Goal: Check status: Check status

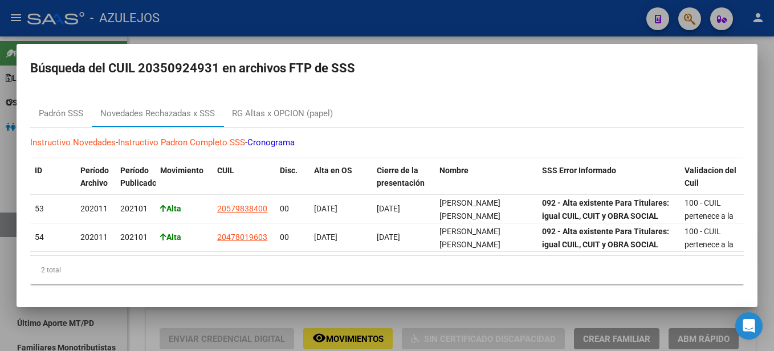
click at [511, 23] on div at bounding box center [387, 175] width 774 height 351
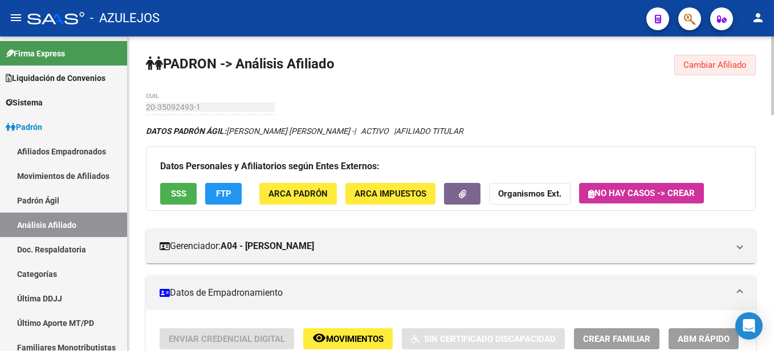
click at [713, 68] on span "Cambiar Afiliado" at bounding box center [714, 65] width 63 height 10
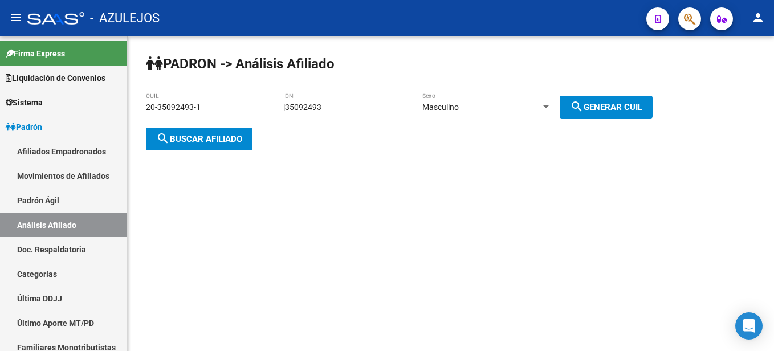
drag, startPoint x: 353, startPoint y: 119, endPoint x: 334, endPoint y: 122, distance: 18.5
click at [334, 122] on div "35092493 DNI" at bounding box center [349, 108] width 129 height 32
drag, startPoint x: 351, startPoint y: 109, endPoint x: 289, endPoint y: 90, distance: 64.9
click at [289, 90] on div "[PERSON_NAME] -> Análisis Afiliado 20-35092493-1 CUIL | 35092493 DNI Masculino …" at bounding box center [451, 111] width 646 height 150
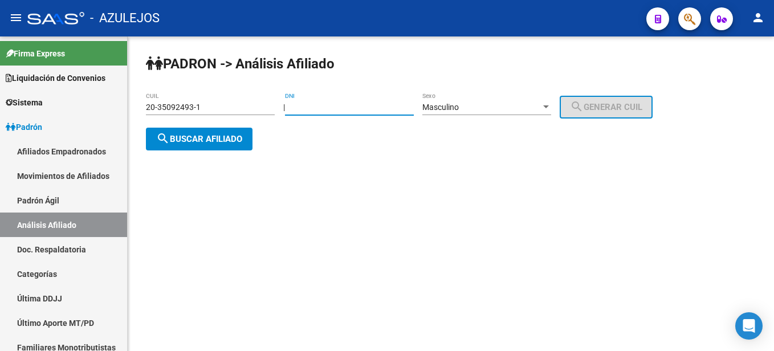
paste input "31164055"
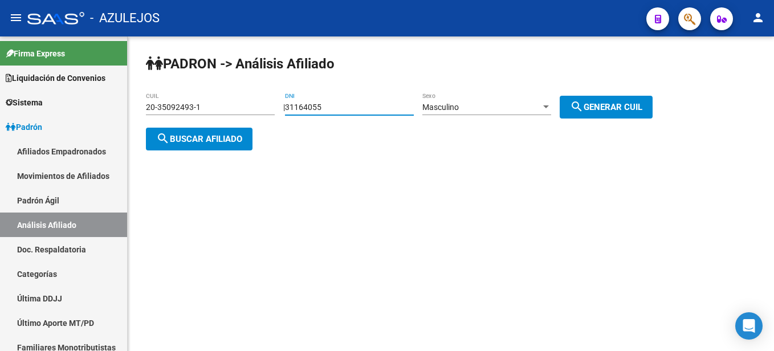
type input "31164055"
click at [497, 105] on div "Masculino" at bounding box center [481, 108] width 119 height 10
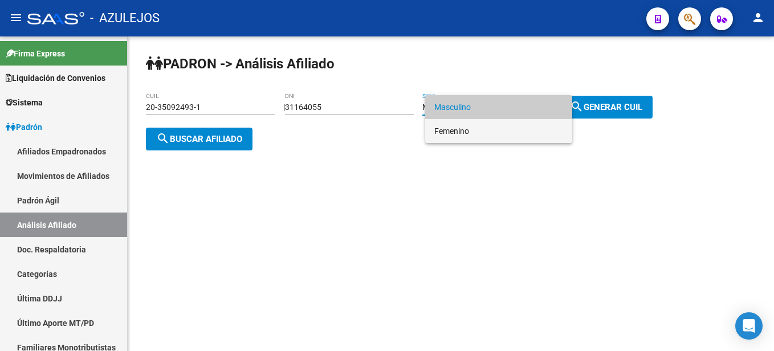
click at [448, 125] on span "Femenino" at bounding box center [498, 131] width 129 height 24
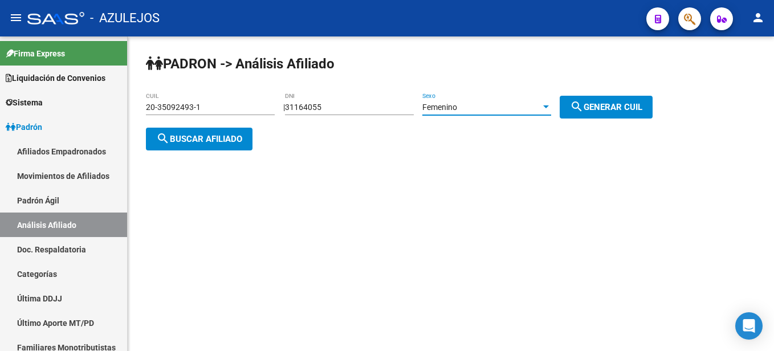
click at [583, 109] on mat-icon "search" at bounding box center [577, 107] width 14 height 14
type input "27-31164055-6"
click at [238, 142] on span "search Buscar afiliado" at bounding box center [199, 139] width 86 height 10
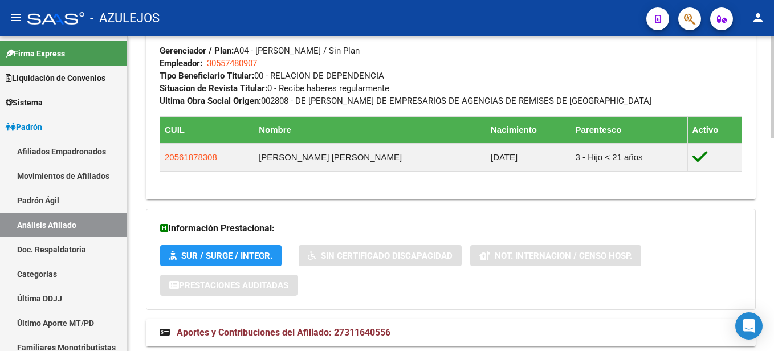
scroll to position [662, 0]
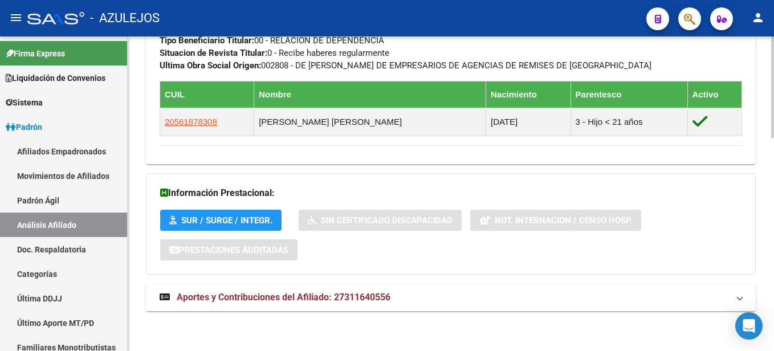
click at [288, 299] on span "Aportes y Contribuciones del Afiliado: 27311640556" at bounding box center [284, 297] width 214 height 11
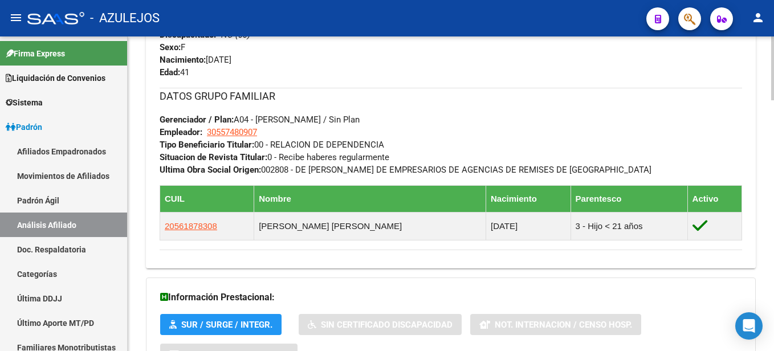
scroll to position [729, 0]
